Goal: Navigation & Orientation: Find specific page/section

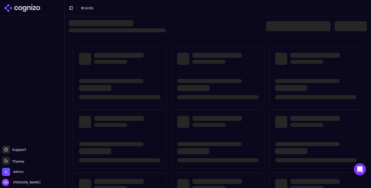
click at [185, 21] on div at bounding box center [218, 26] width 299 height 12
click at [18, 172] on span "Admin" at bounding box center [18, 172] width 10 height 5
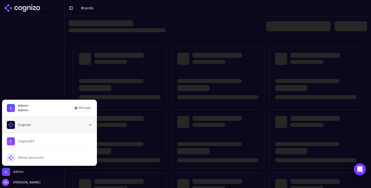
click at [35, 127] on button "Cognizo" at bounding box center [50, 125] width 96 height 16
